Goal: Task Accomplishment & Management: Manage account settings

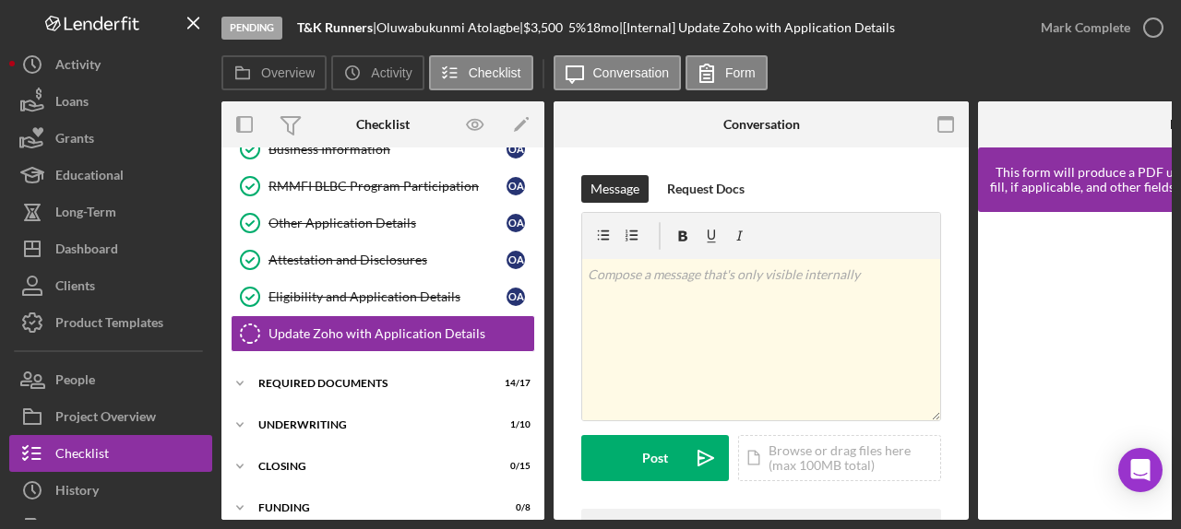
scroll to position [103, 0]
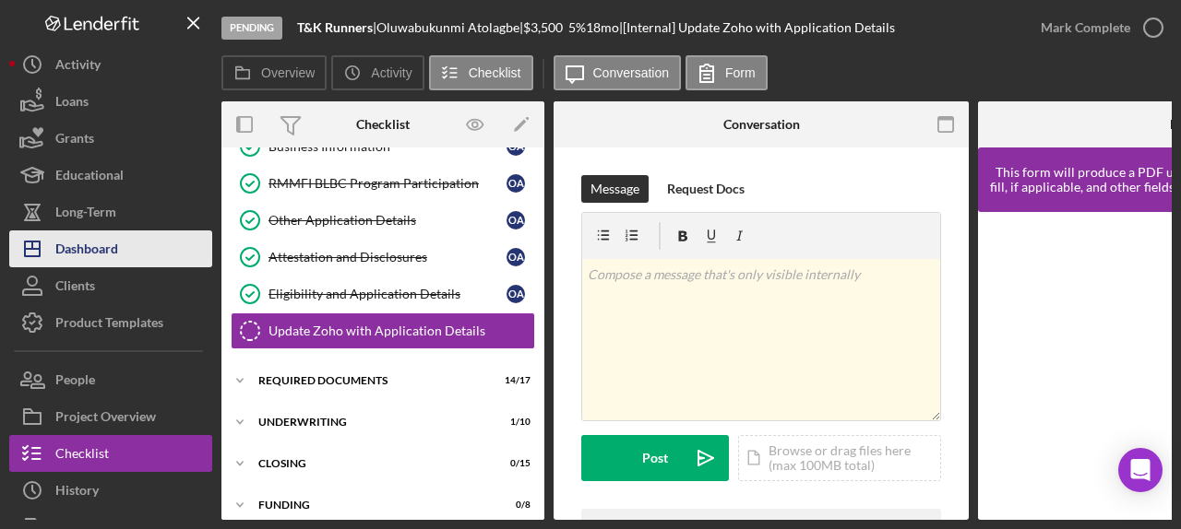
click at [118, 244] on button "Icon/Dashboard Dashboard" at bounding box center [110, 249] width 203 height 37
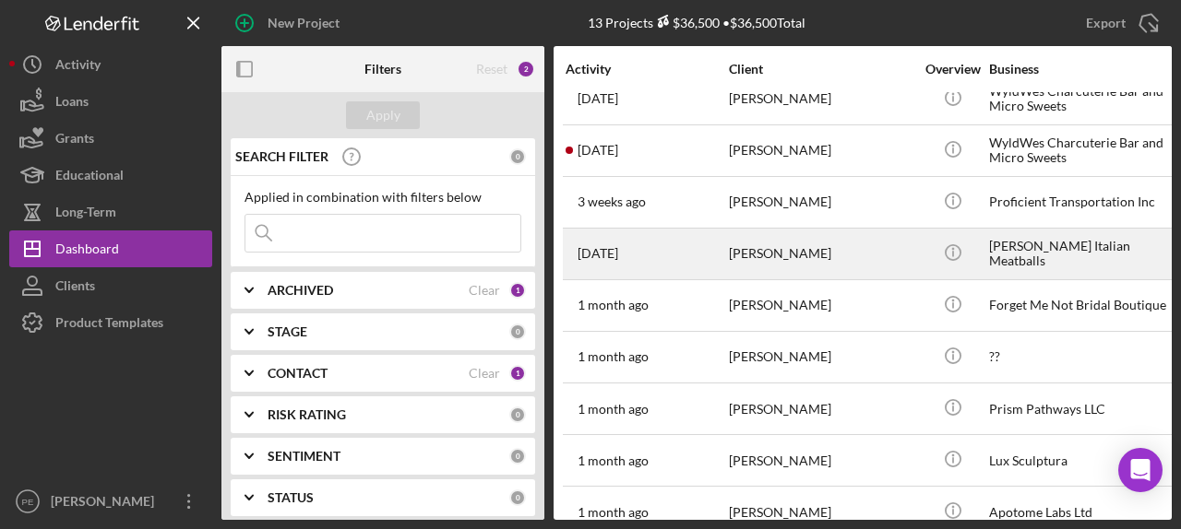
scroll to position [27, 0]
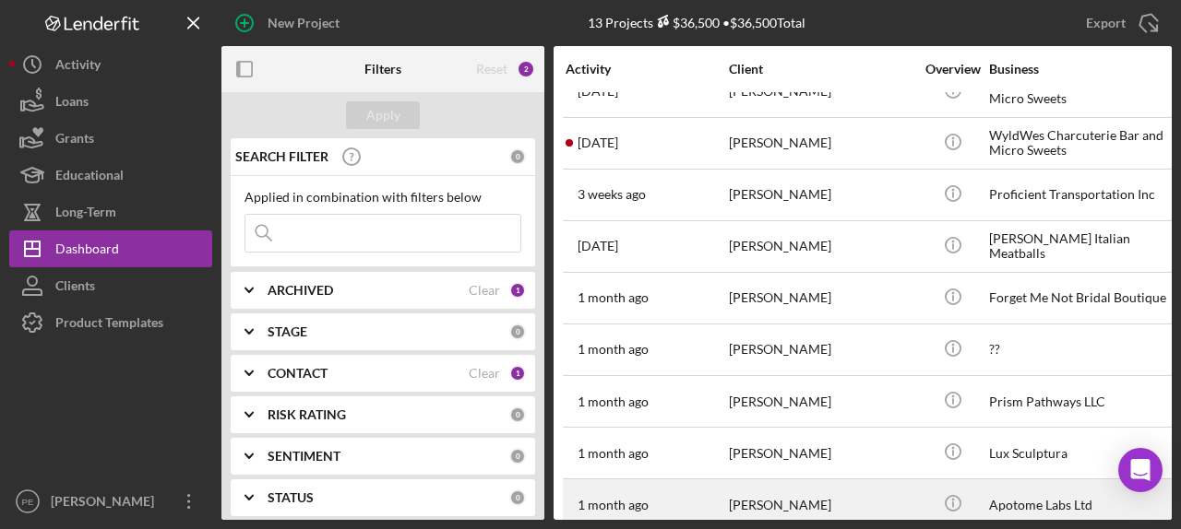
click at [843, 494] on div "[PERSON_NAME]" at bounding box center [821, 505] width 184 height 49
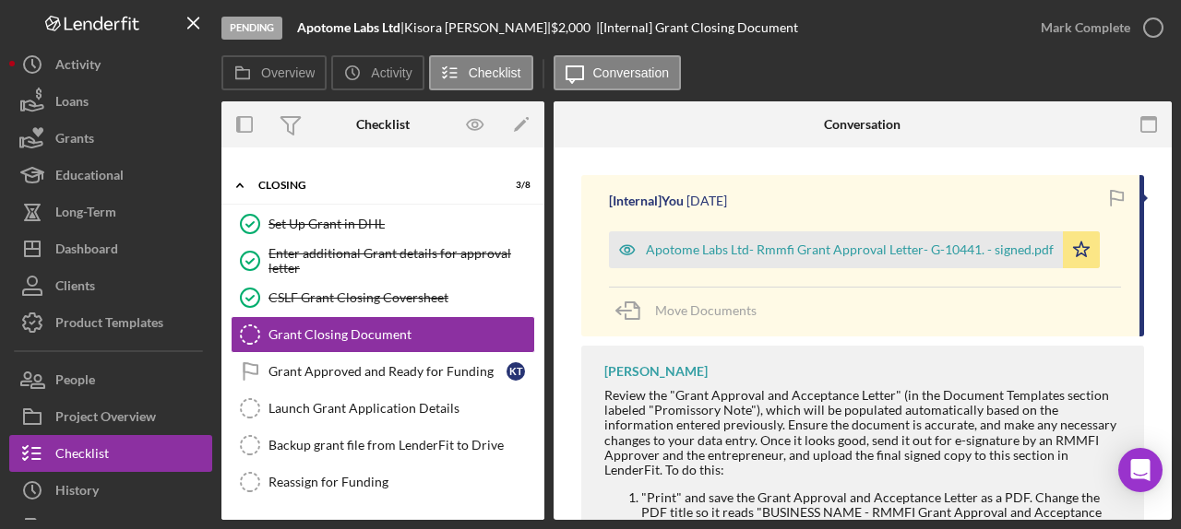
scroll to position [298, 0]
click at [633, 254] on icon "button" at bounding box center [627, 249] width 37 height 37
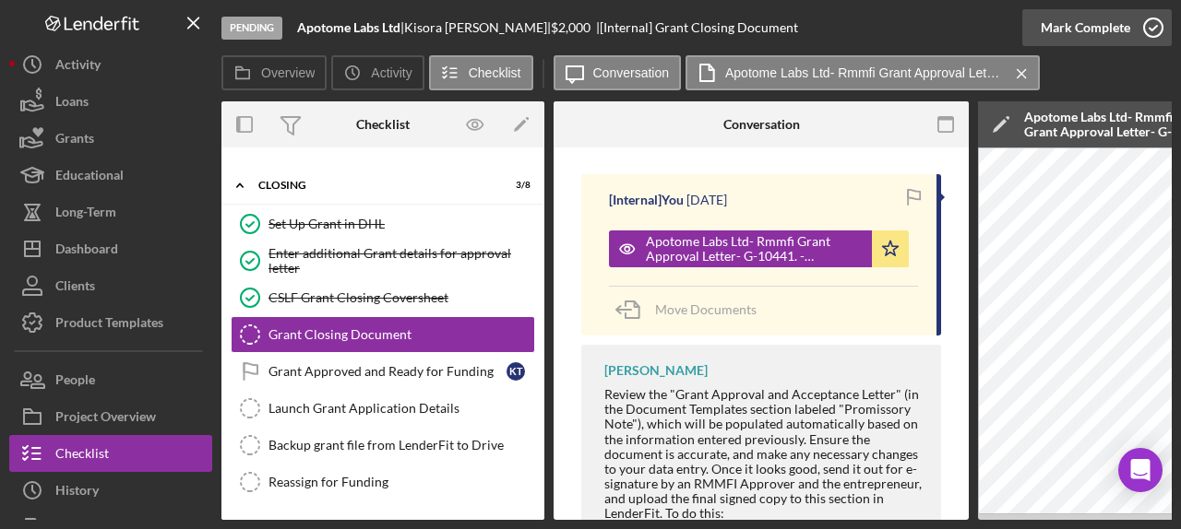
click at [1108, 34] on div "Mark Complete" at bounding box center [1084, 27] width 89 height 37
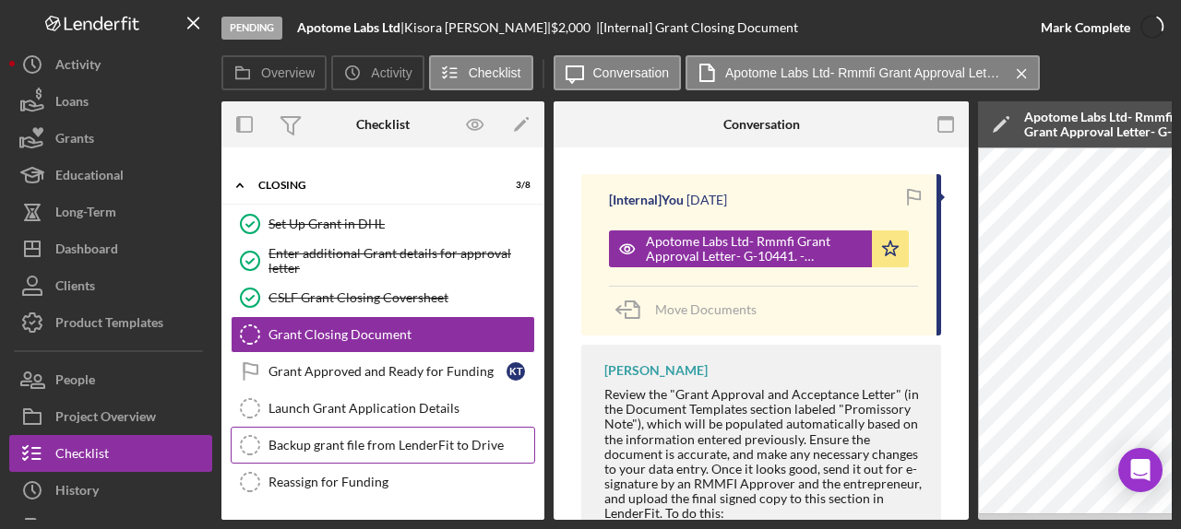
scroll to position [572, 0]
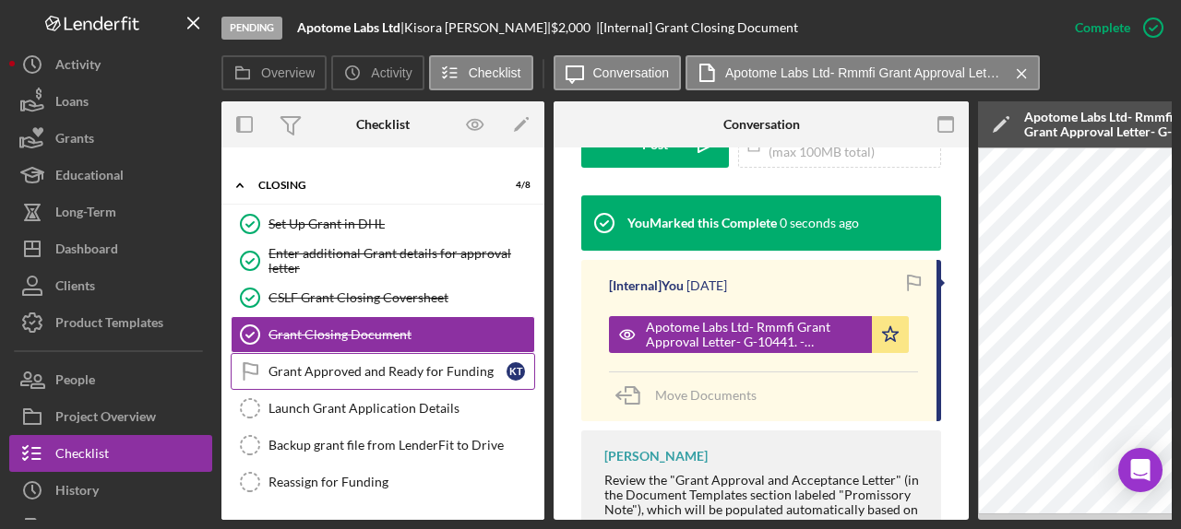
click at [381, 376] on div "Grant Approved and Ready for Funding" at bounding box center [387, 371] width 238 height 15
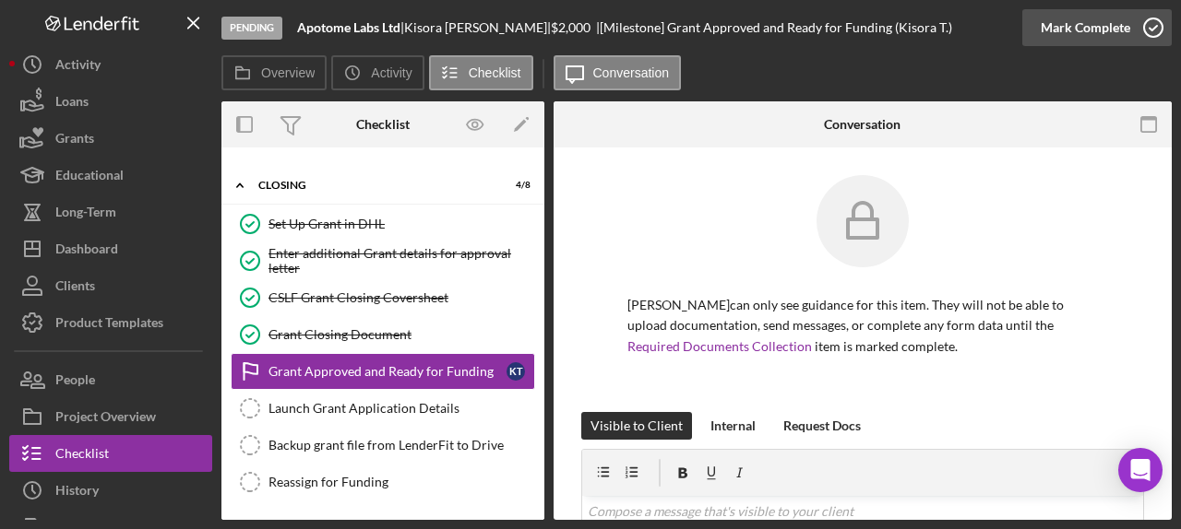
click at [1095, 24] on div "Mark Complete" at bounding box center [1084, 27] width 89 height 37
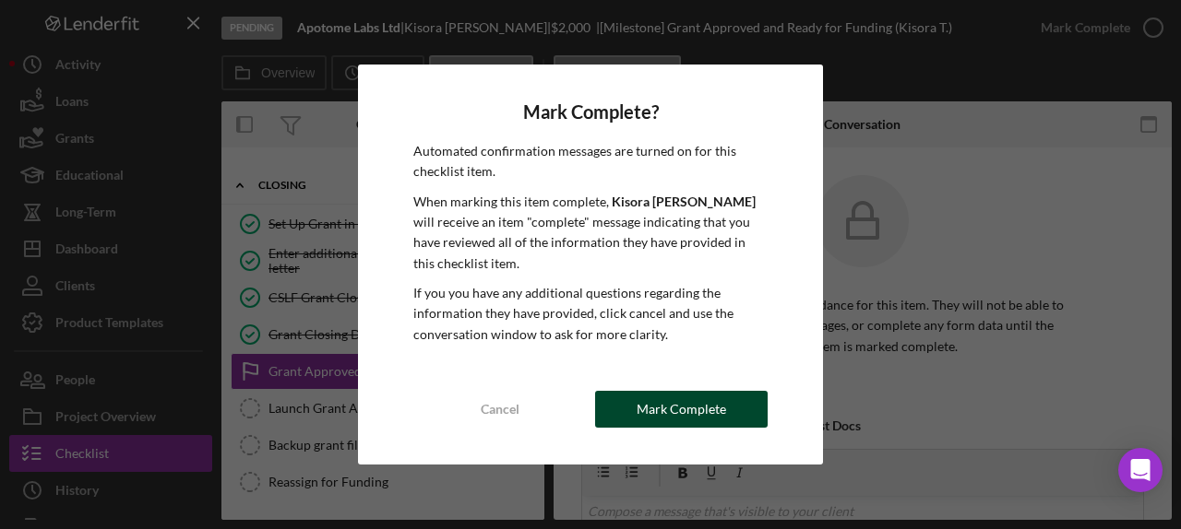
click at [735, 394] on button "Mark Complete" at bounding box center [681, 409] width 172 height 37
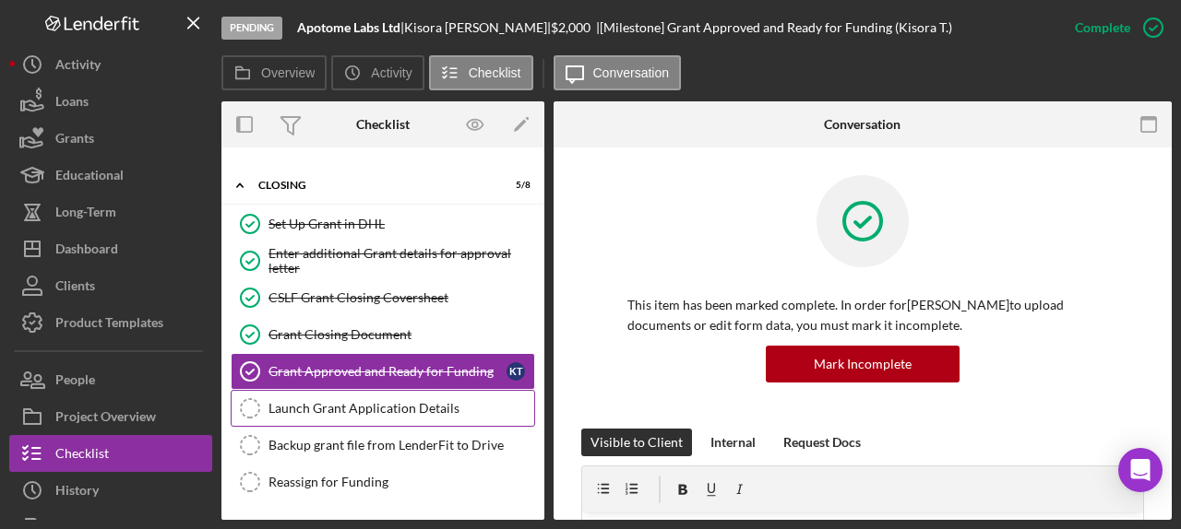
click at [392, 409] on div "Launch Grant Application Details" at bounding box center [401, 408] width 266 height 15
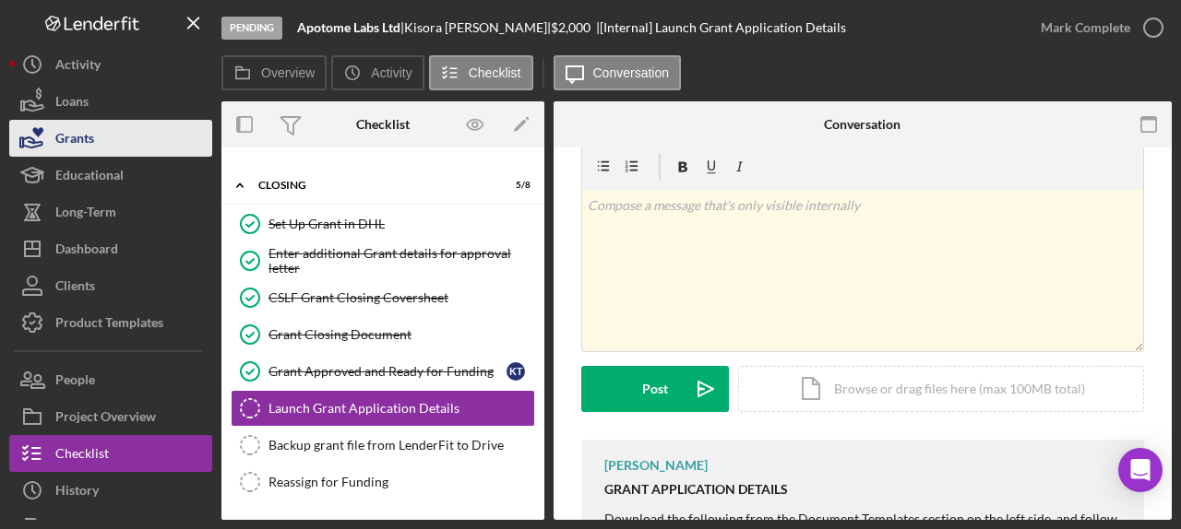
scroll to position [236, 0]
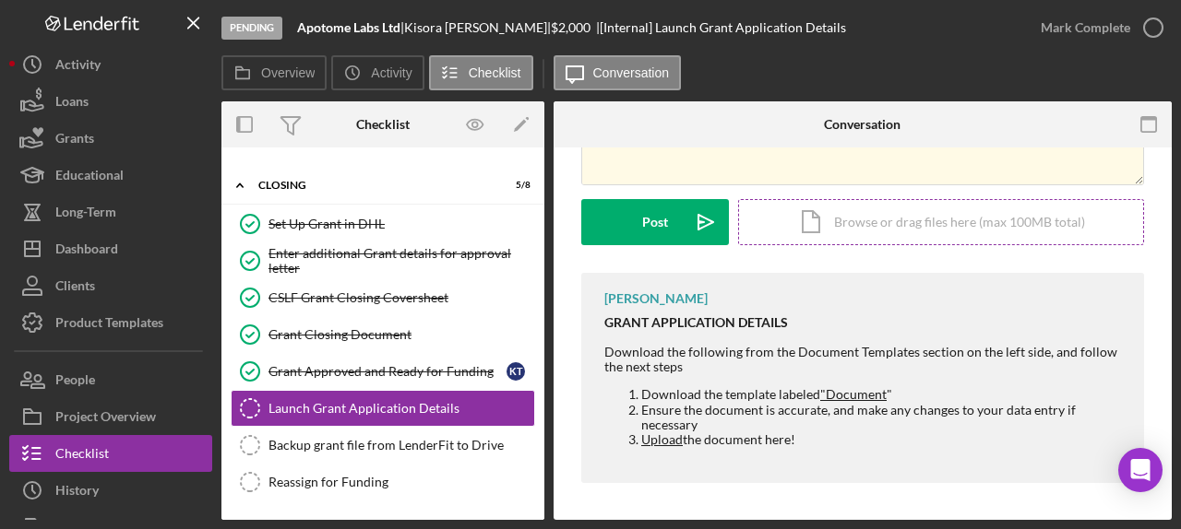
click at [852, 216] on div "Icon/Document Browse or drag files here (max 100MB total) Tap to choose files o…" at bounding box center [941, 222] width 406 height 46
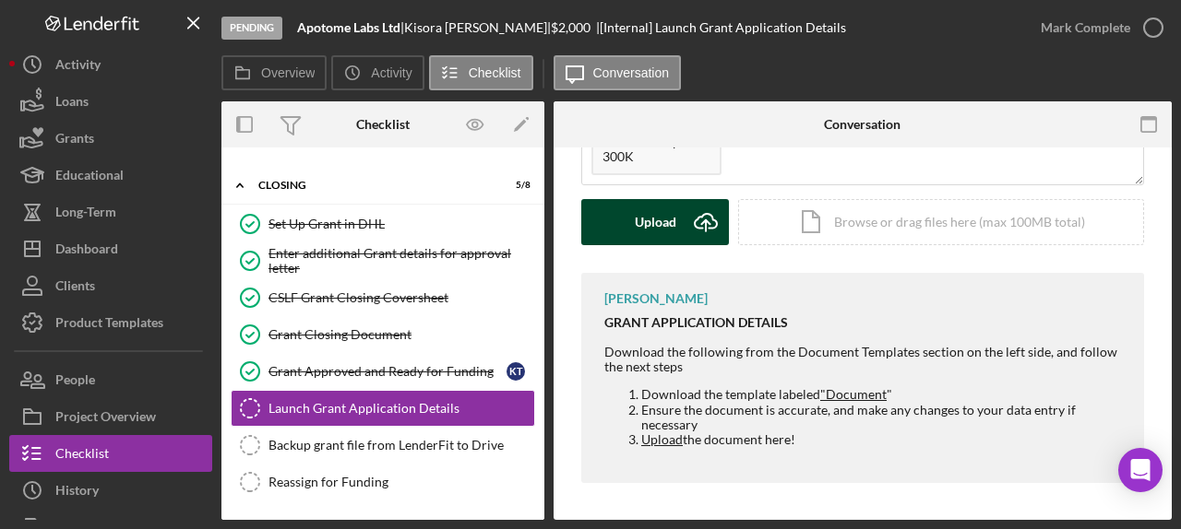
click at [609, 230] on button "Upload Icon/Upload" at bounding box center [655, 222] width 148 height 46
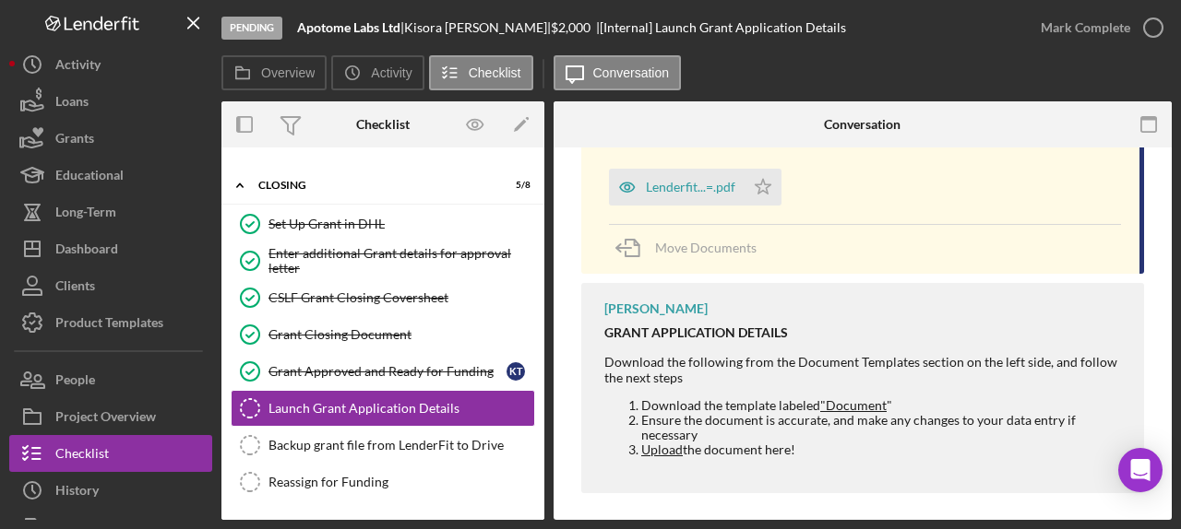
scroll to position [407, 0]
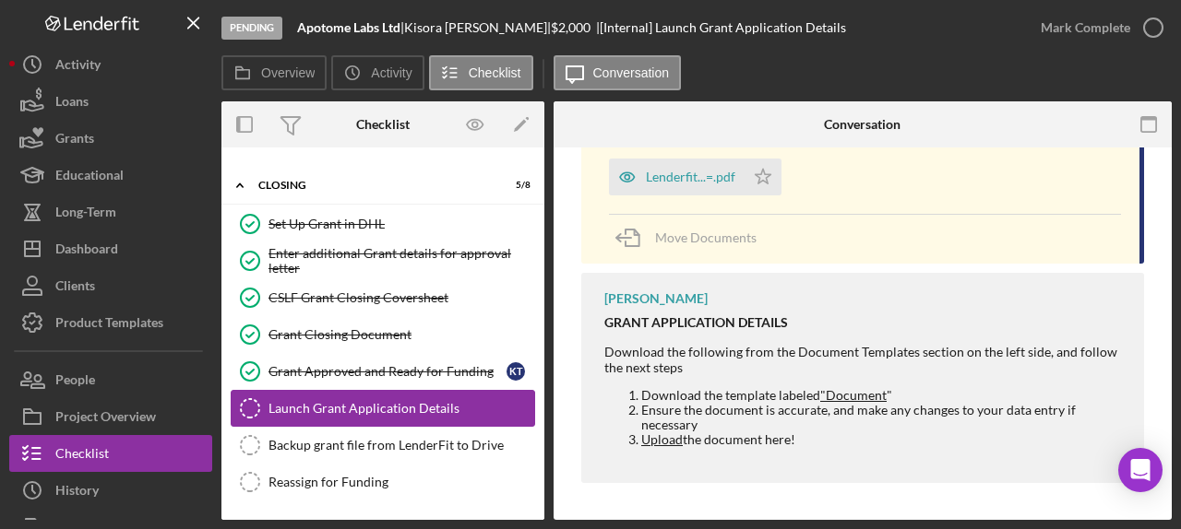
click at [391, 411] on div "Launch Grant Application Details" at bounding box center [401, 408] width 266 height 15
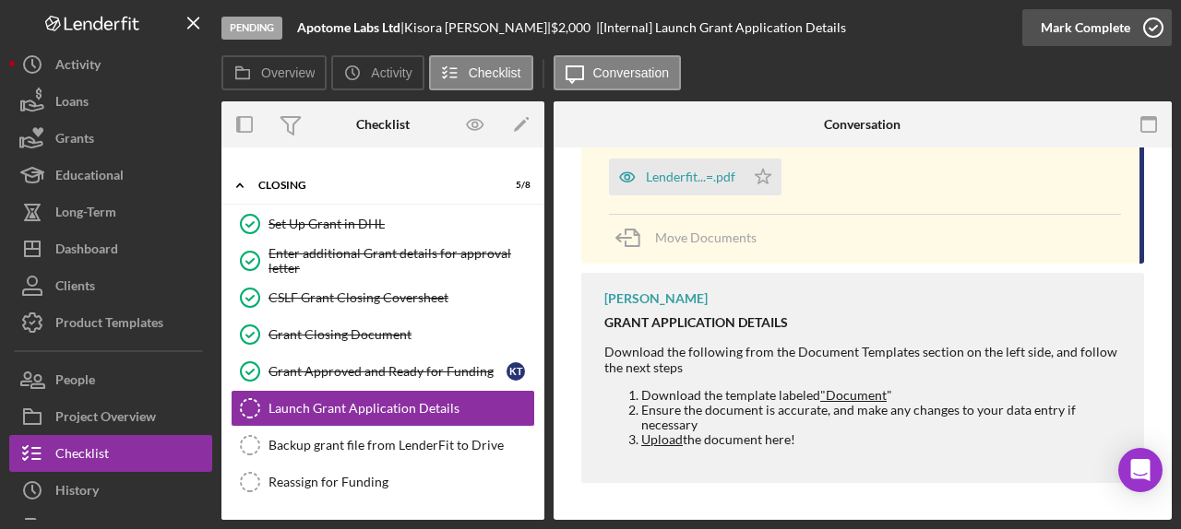
click at [1076, 26] on div "Mark Complete" at bounding box center [1084, 27] width 89 height 37
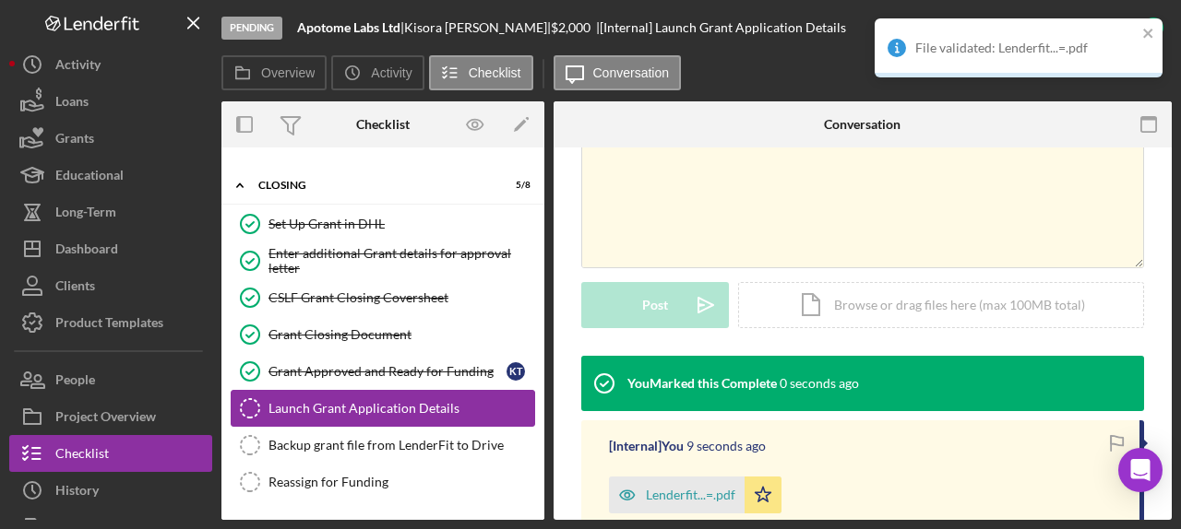
scroll to position [725, 0]
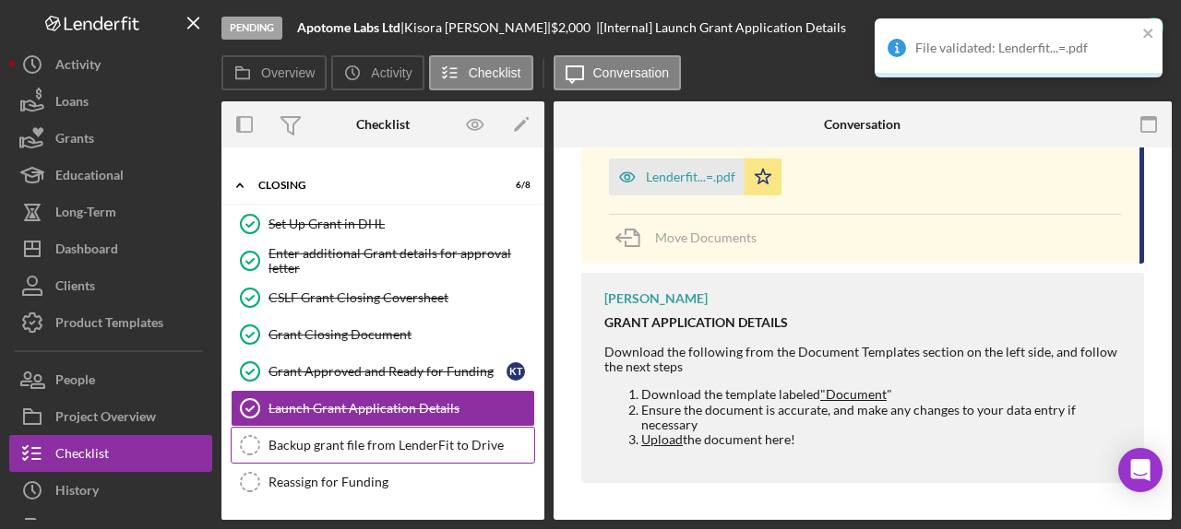
click at [440, 428] on link "Backup grant file from LenderFit to Drive Backup grant file from LenderFit to D…" at bounding box center [383, 445] width 304 height 37
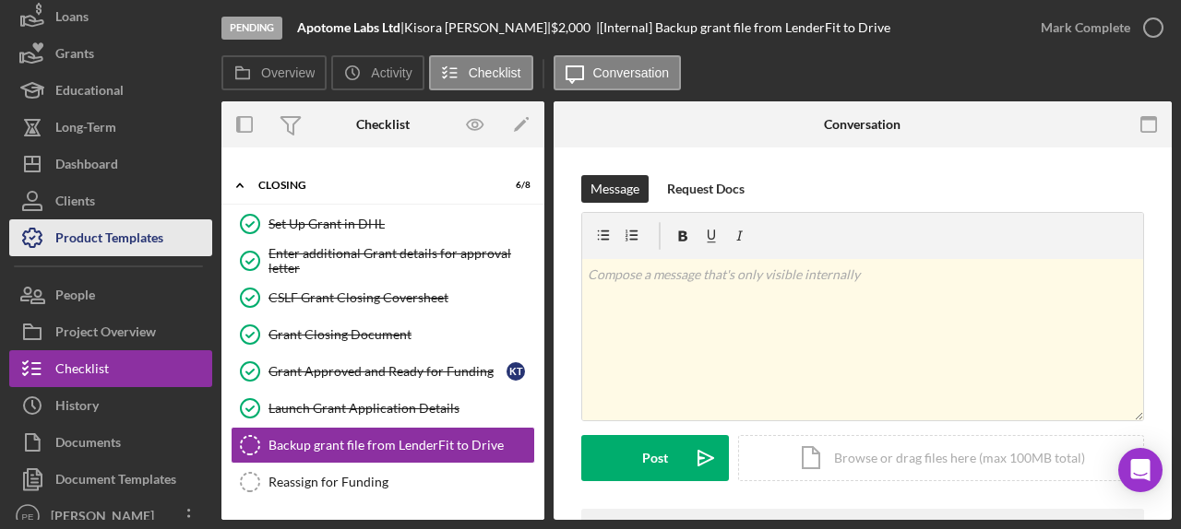
scroll to position [100, 0]
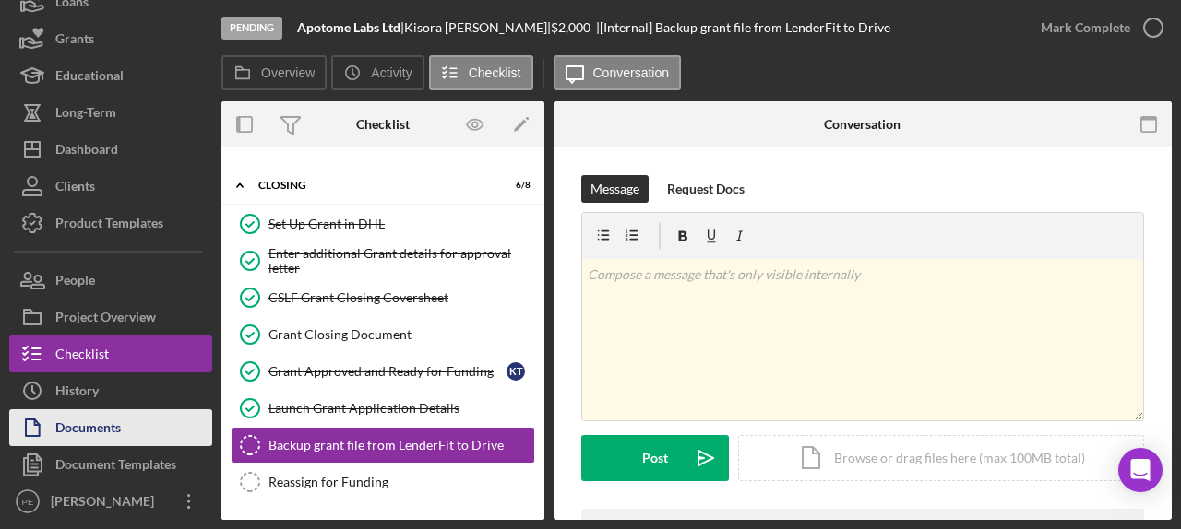
click at [112, 422] on div "Documents" at bounding box center [87, 431] width 65 height 42
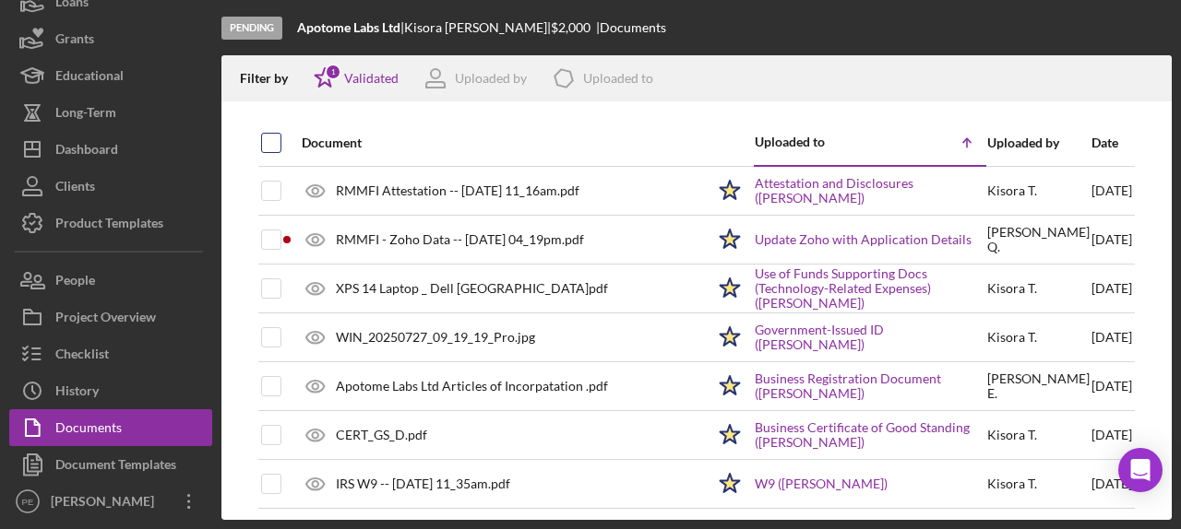
click at [273, 136] on input "checkbox" at bounding box center [271, 143] width 18 height 18
checkbox input "true"
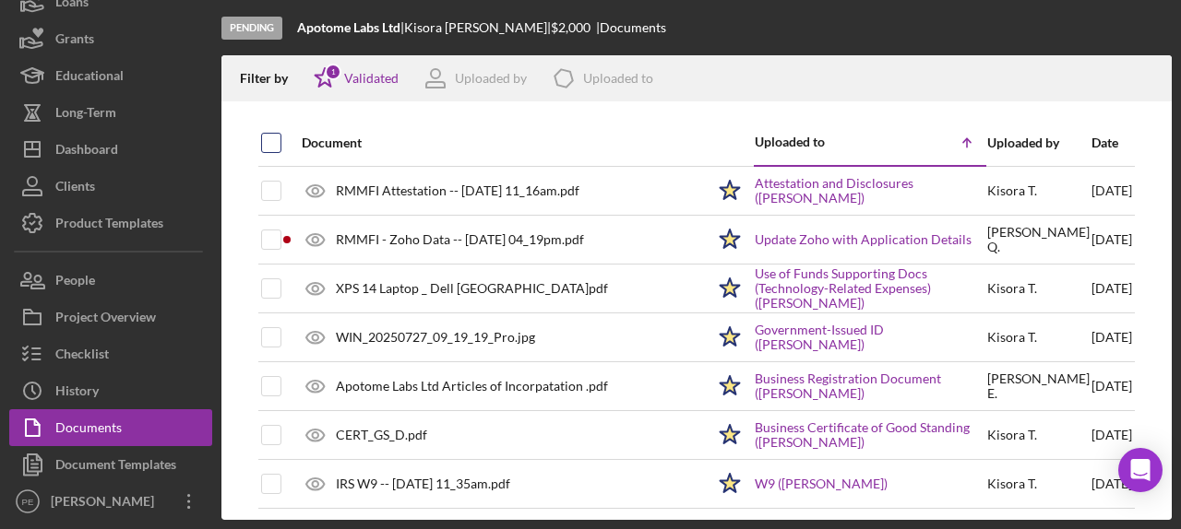
checkbox input "true"
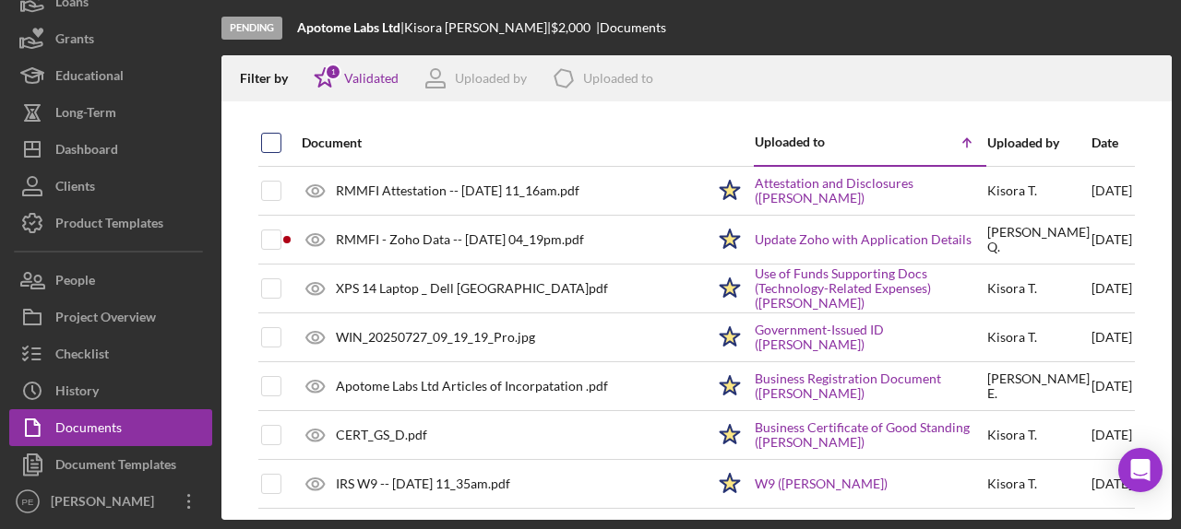
checkbox input "true"
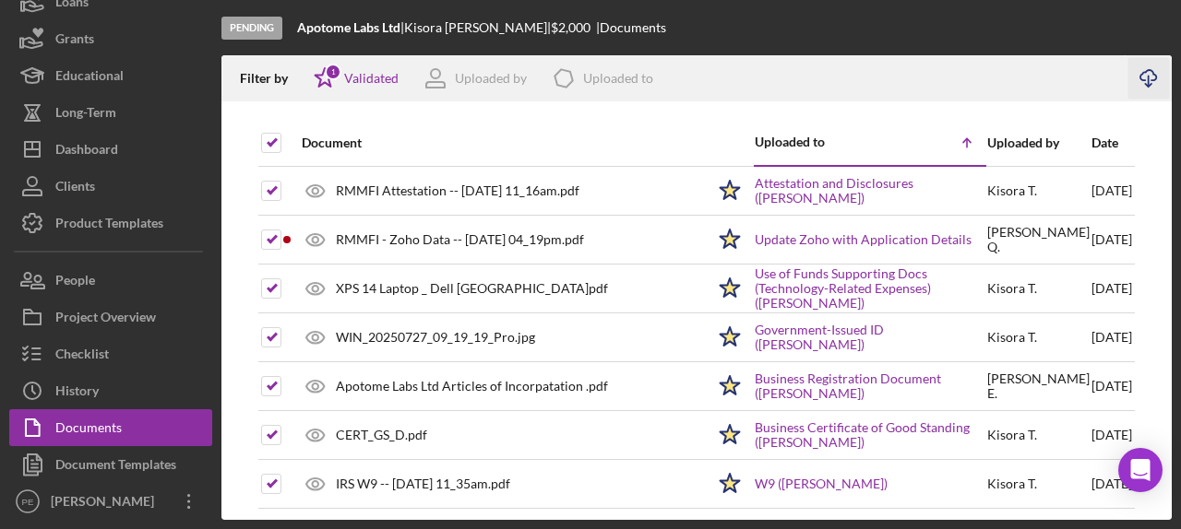
click at [1145, 77] on icon "Icon/Download" at bounding box center [1149, 79] width 42 height 42
drag, startPoint x: 405, startPoint y: 30, endPoint x: 299, endPoint y: 30, distance: 106.1
click at [299, 30] on div "Apotome Labs Ltd |" at bounding box center [350, 27] width 107 height 15
copy div "Apotome Labs Ltd"
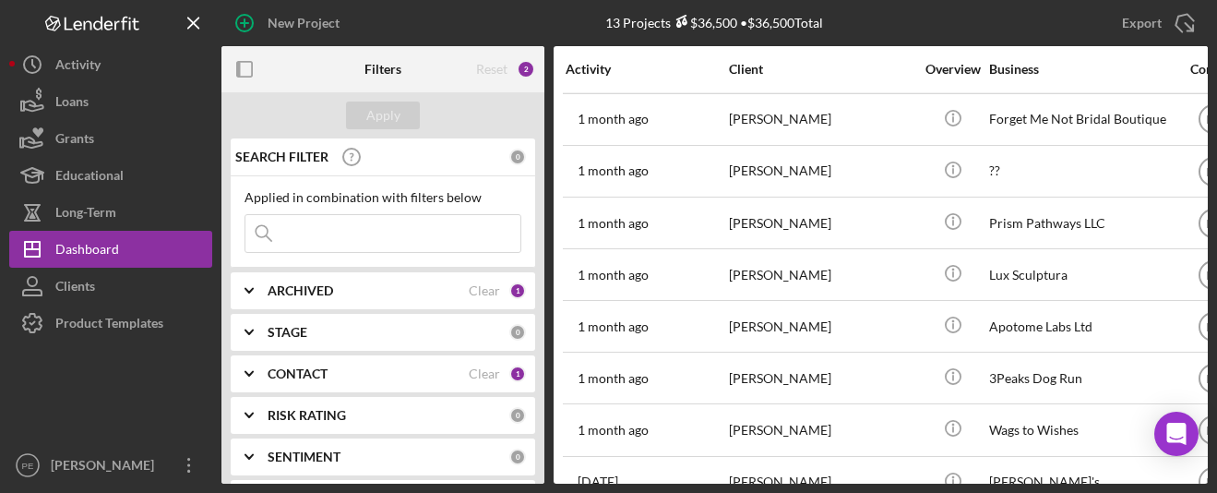
scroll to position [285, 0]
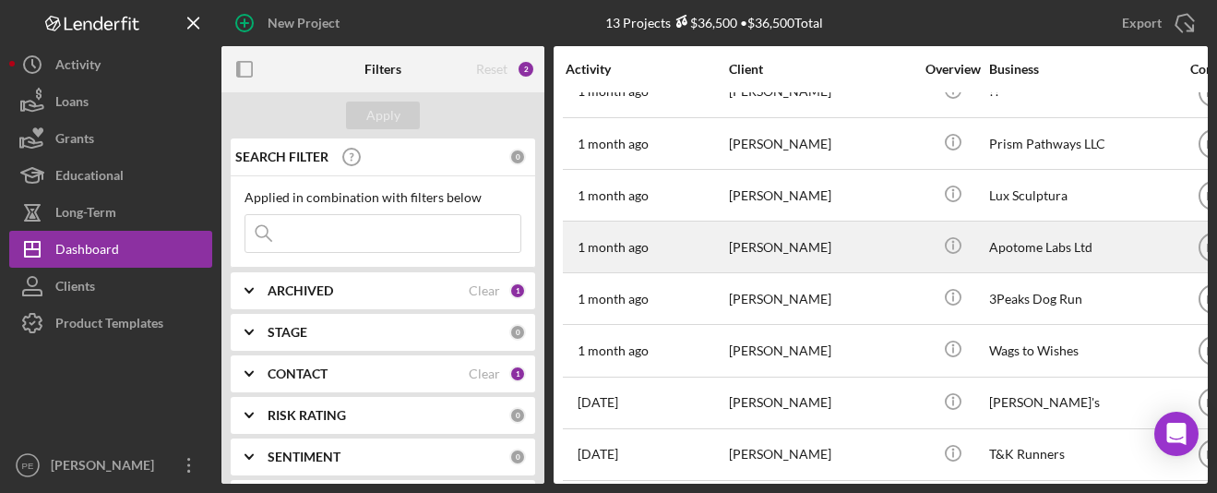
click at [915, 247] on td "[PERSON_NAME]" at bounding box center [822, 247] width 189 height 52
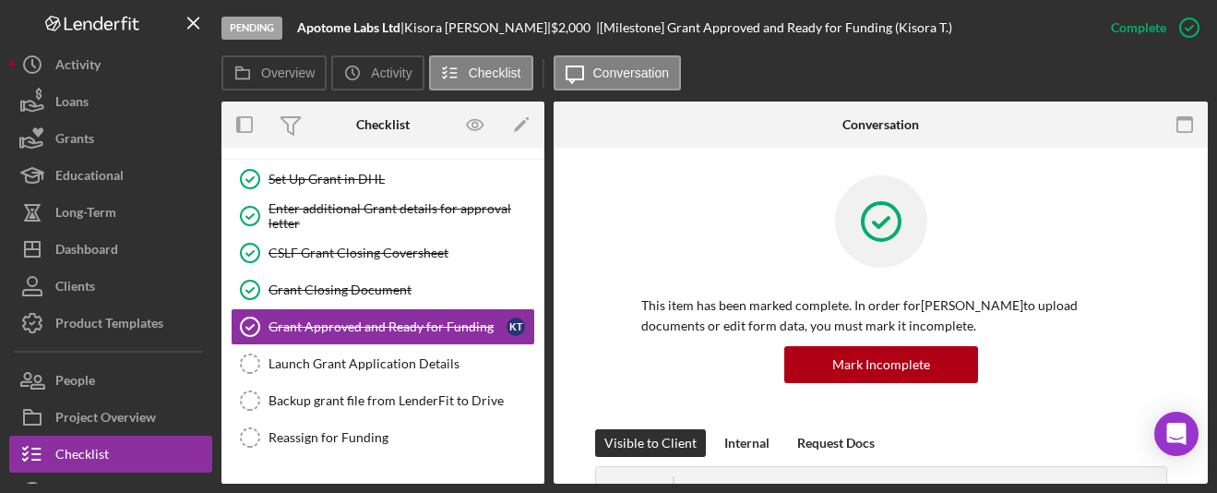
scroll to position [170, 0]
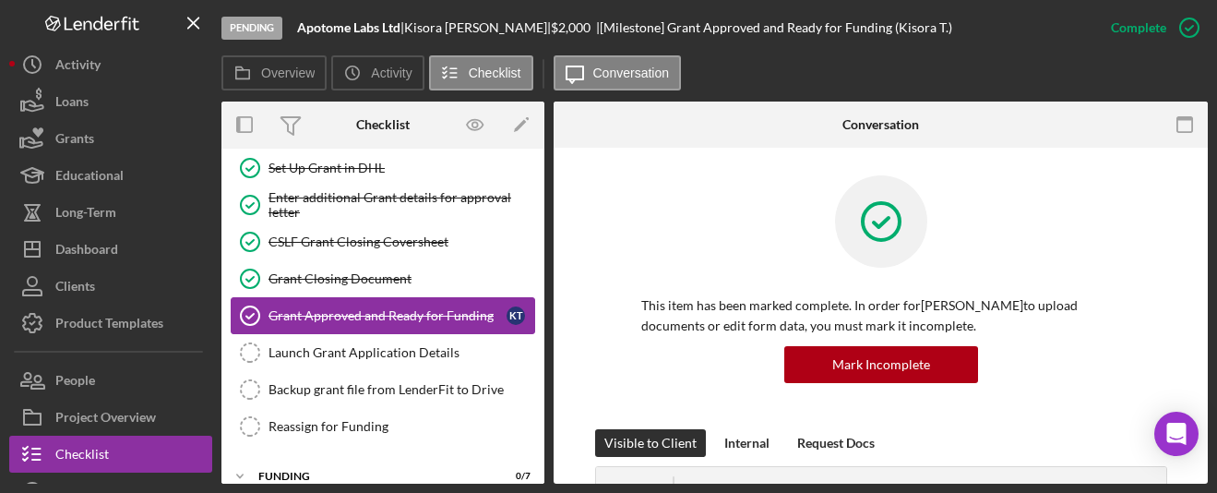
click at [350, 331] on link "Grant Approved and Ready for Funding Grant Approved and Ready for Funding K T" at bounding box center [383, 315] width 304 height 37
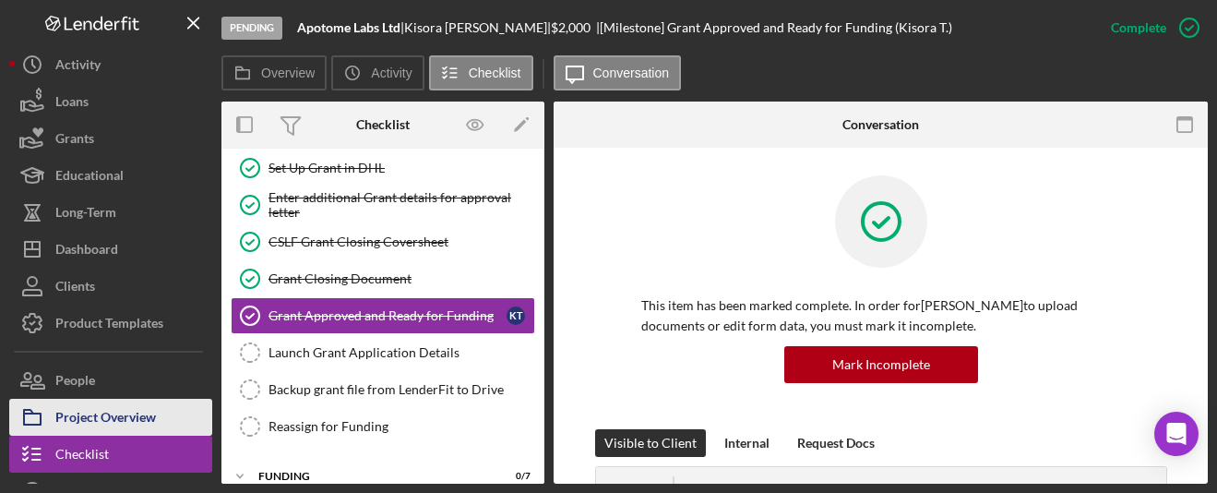
scroll to position [137, 0]
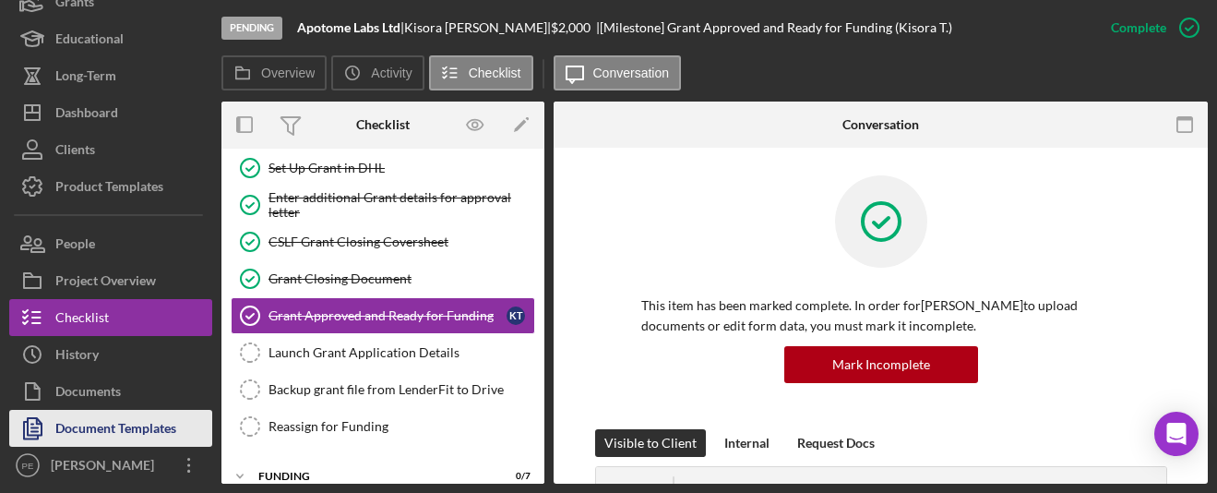
click at [106, 437] on div "Document Templates" at bounding box center [115, 431] width 121 height 42
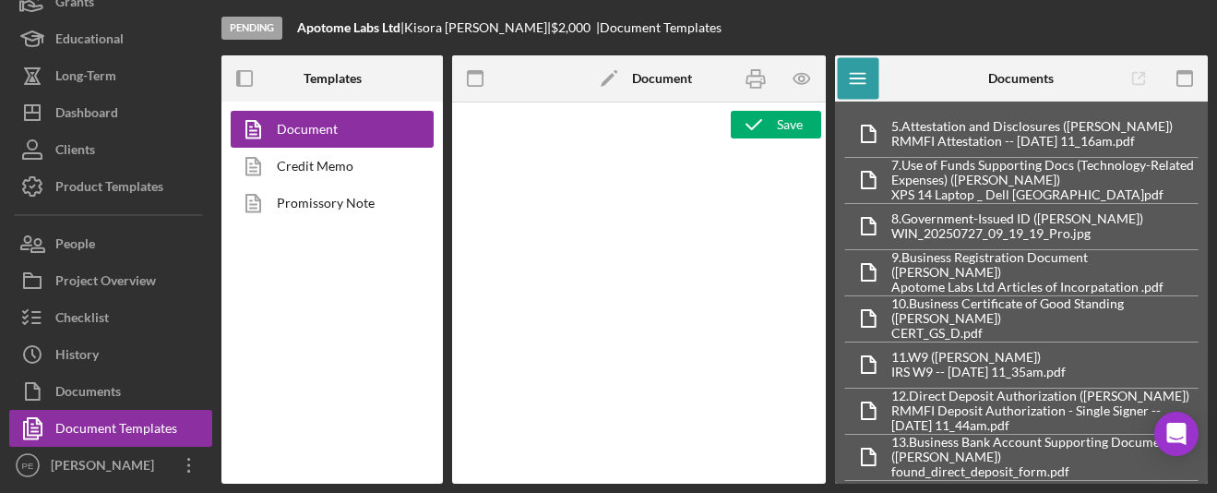
type textarea "<h1 style="text-align: center;">Grant Application Details (CSLF Rural Technolog…"
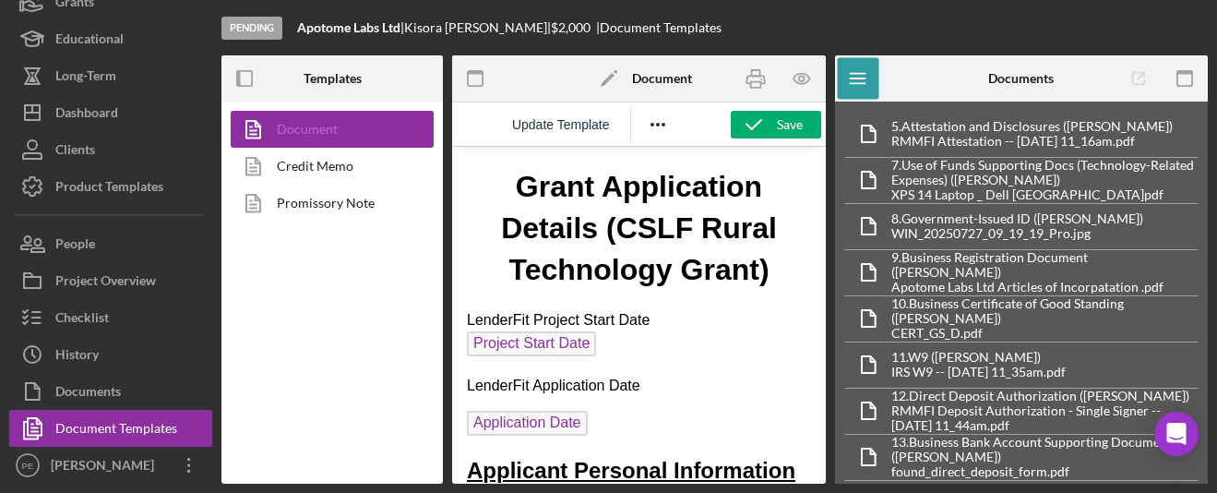
click at [358, 126] on link "Document" at bounding box center [328, 129] width 194 height 37
click at [763, 74] on icon "button" at bounding box center [756, 79] width 42 height 42
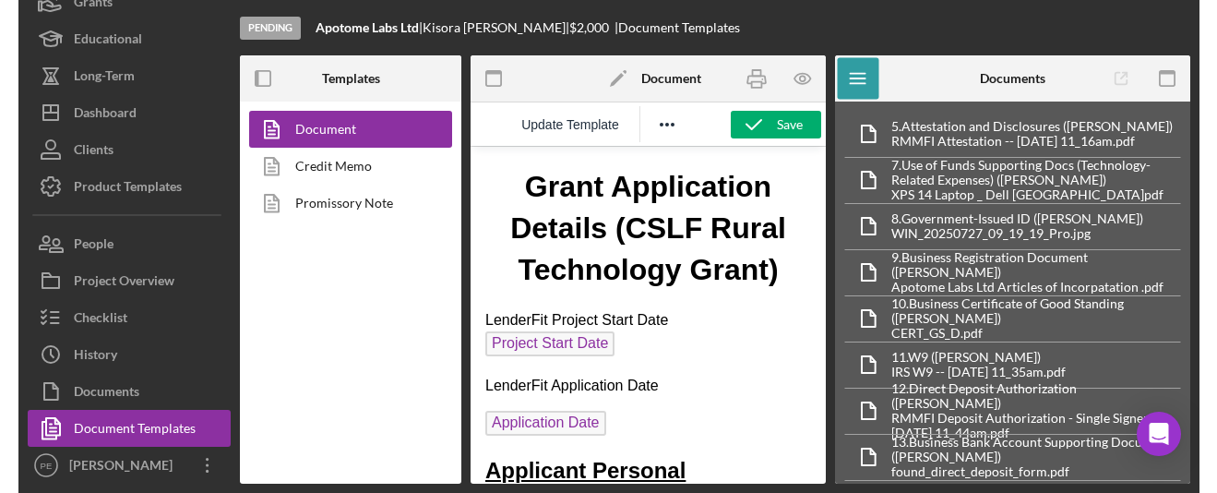
scroll to position [137, 0]
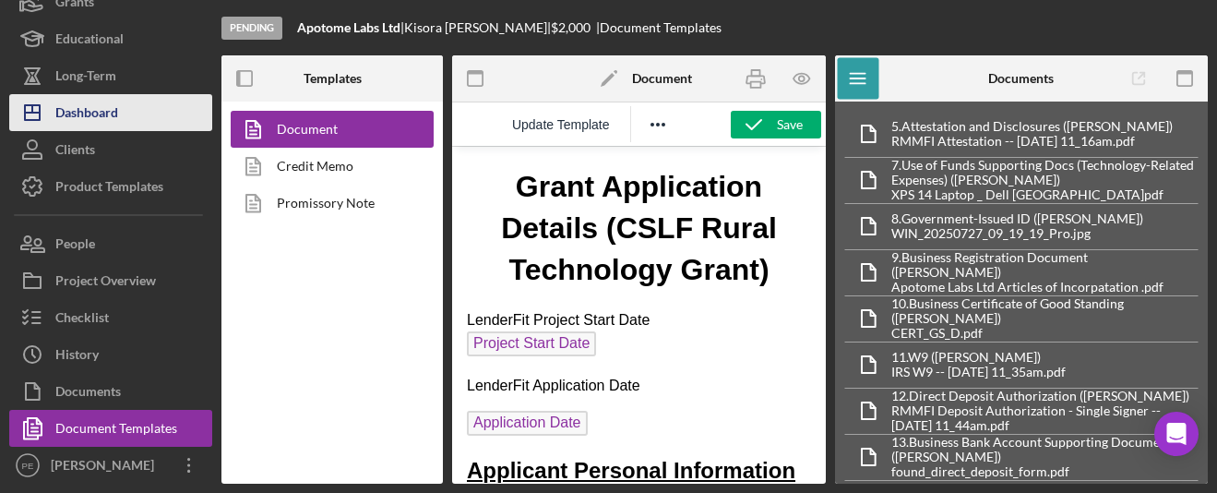
click at [92, 123] on div "Dashboard" at bounding box center [86, 115] width 63 height 42
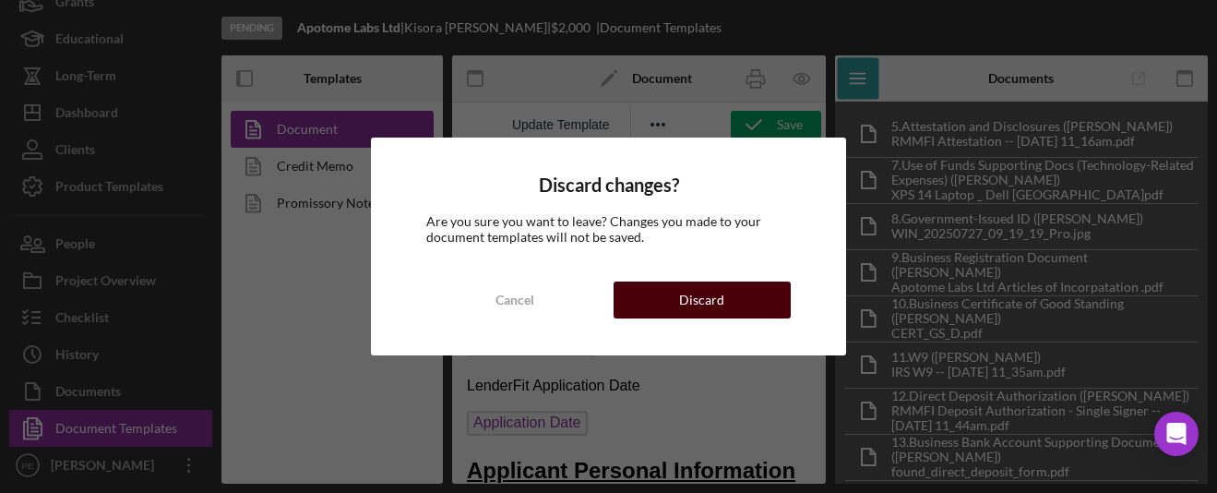
click at [721, 307] on div "Discard" at bounding box center [701, 299] width 45 height 37
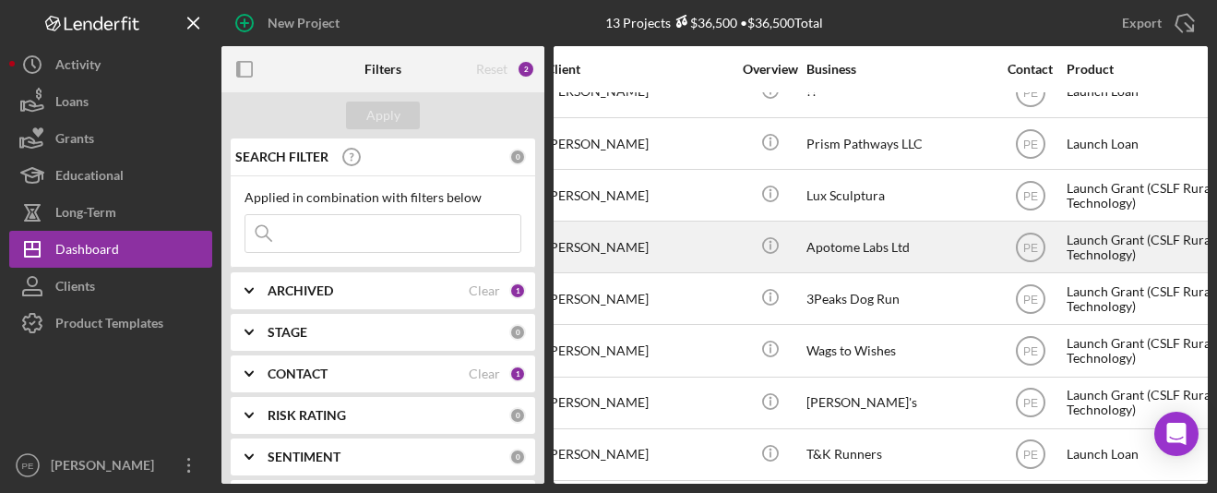
scroll to position [285, 224]
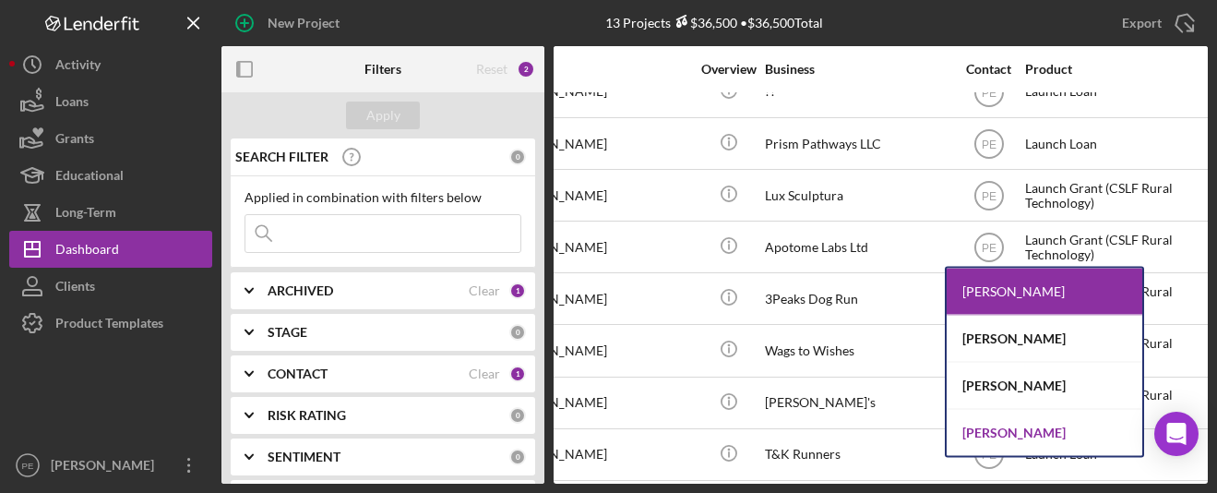
click at [1000, 433] on div "[PERSON_NAME]" at bounding box center [1044, 433] width 196 height 46
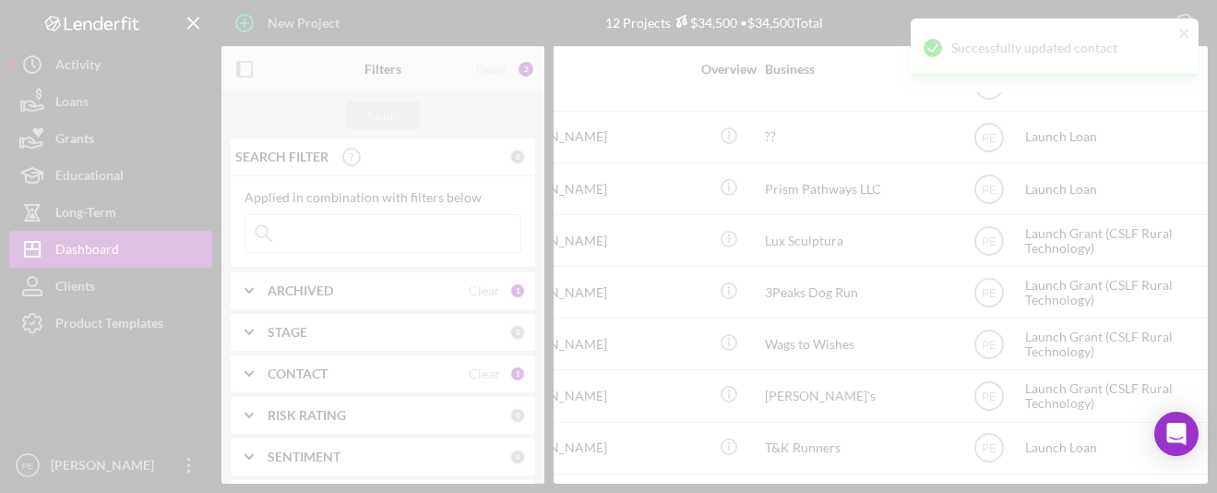
scroll to position [233, 224]
